Goal: Information Seeking & Learning: Check status

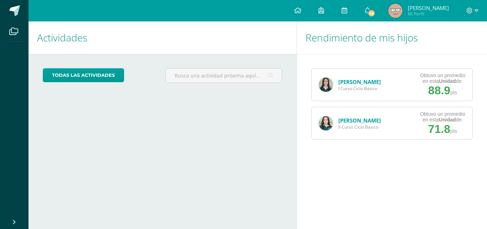
click at [343, 118] on link "[PERSON_NAME]" at bounding box center [359, 120] width 42 height 7
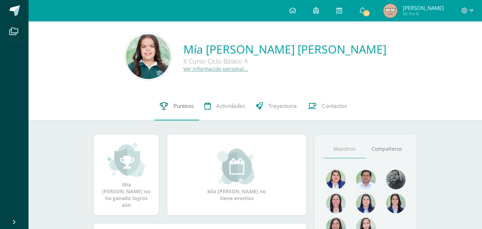
click at [170, 106] on link "Punteos" at bounding box center [176, 106] width 45 height 29
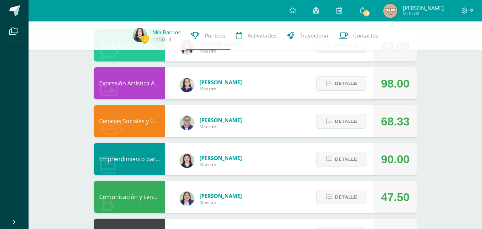
scroll to position [167, 0]
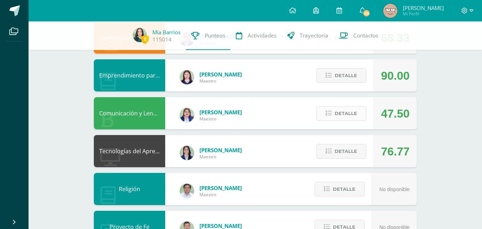
click at [340, 114] on span "Detalle" at bounding box center [345, 113] width 22 height 13
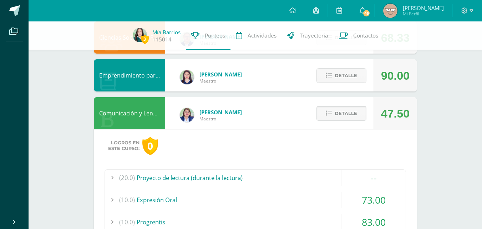
click at [340, 114] on span "Detalle" at bounding box center [345, 113] width 22 height 13
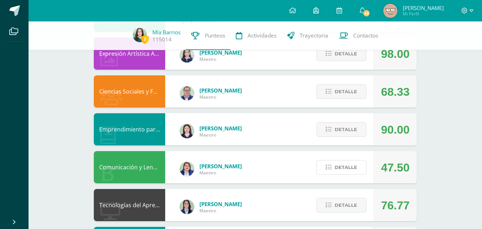
scroll to position [127, 0]
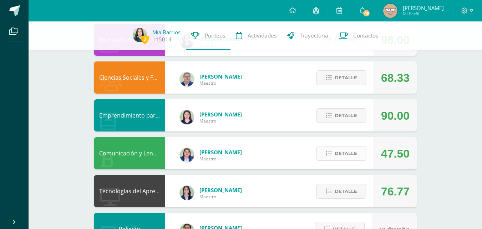
click at [353, 150] on span "Detalle" at bounding box center [345, 153] width 22 height 13
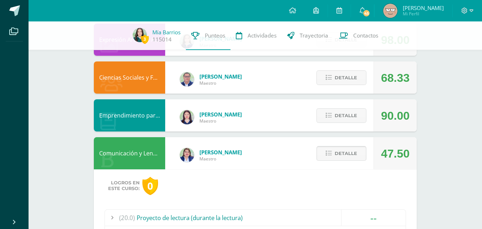
click at [353, 150] on span "Detalle" at bounding box center [345, 153] width 22 height 13
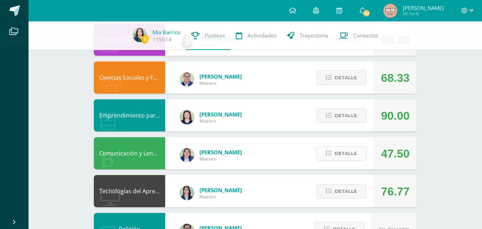
click at [353, 150] on span "Detalle" at bounding box center [345, 153] width 22 height 13
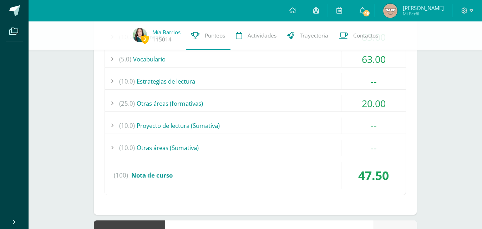
scroll to position [376, 0]
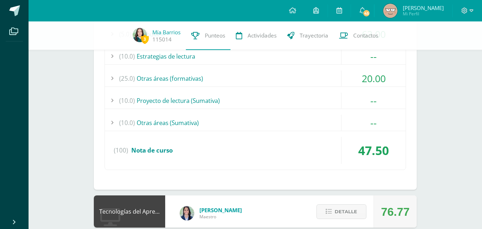
click at [209, 85] on div "(25.0) Otras áreas (formativas)" at bounding box center [255, 78] width 301 height 16
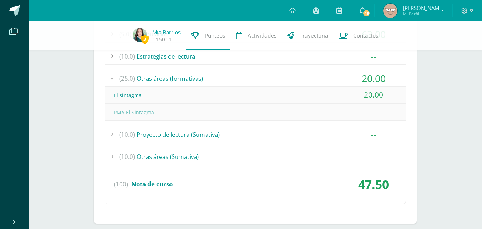
click at [209, 85] on div "(25.0) Otras áreas (formativas)" at bounding box center [255, 78] width 301 height 16
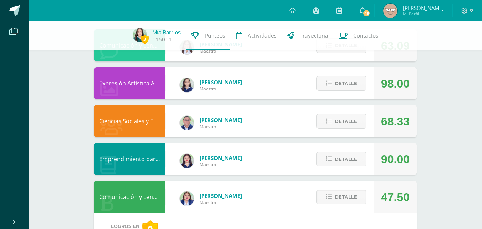
scroll to position [0, 0]
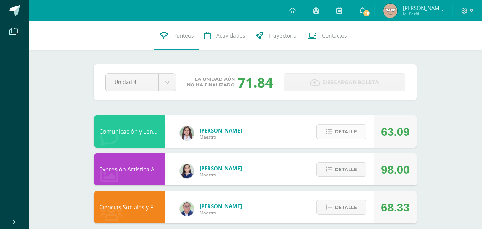
click at [337, 137] on span "Detalle" at bounding box center [345, 131] width 22 height 13
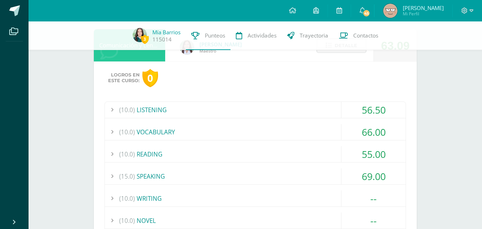
scroll to position [167, 0]
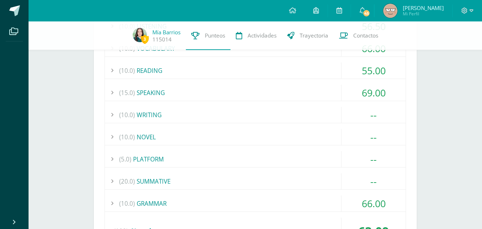
click at [314, 114] on div "(10.0) WRITING" at bounding box center [255, 115] width 301 height 16
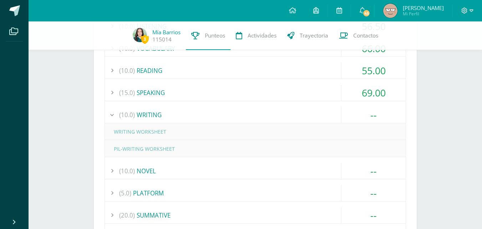
click at [314, 114] on div "(10.0) WRITING" at bounding box center [255, 115] width 301 height 16
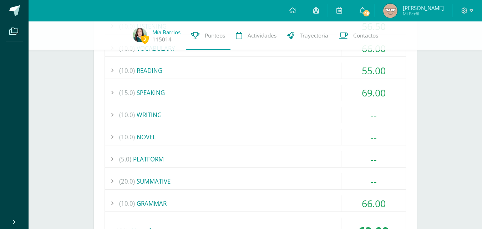
scroll to position [0, 0]
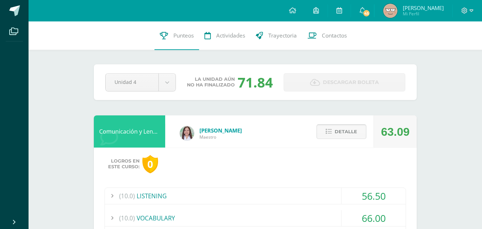
click at [345, 134] on span "Detalle" at bounding box center [345, 131] width 22 height 13
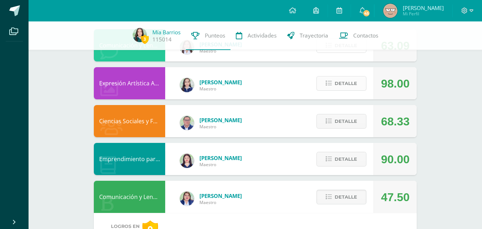
scroll to position [167, 0]
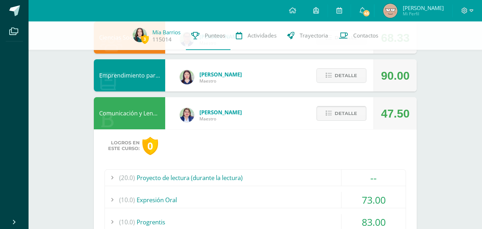
click at [350, 111] on span "Detalle" at bounding box center [345, 113] width 22 height 13
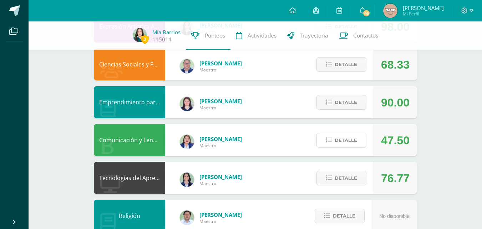
scroll to position [43, 0]
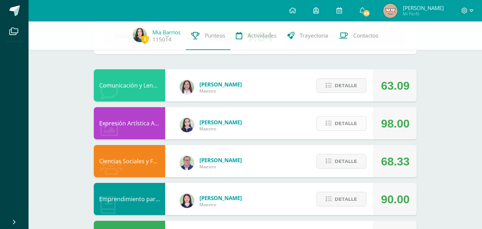
click at [339, 128] on span "Detalle" at bounding box center [345, 123] width 22 height 13
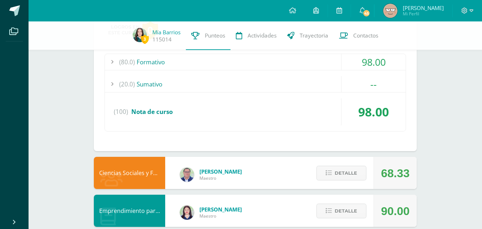
scroll to position [127, 0]
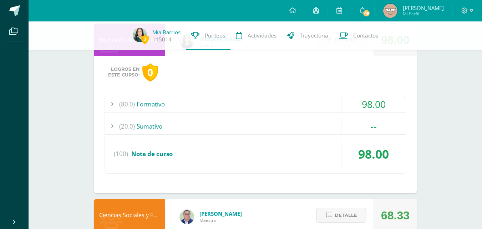
click at [339, 128] on div "(20.0) [GEOGRAPHIC_DATA]" at bounding box center [255, 126] width 301 height 16
